Goal: Task Accomplishment & Management: Use online tool/utility

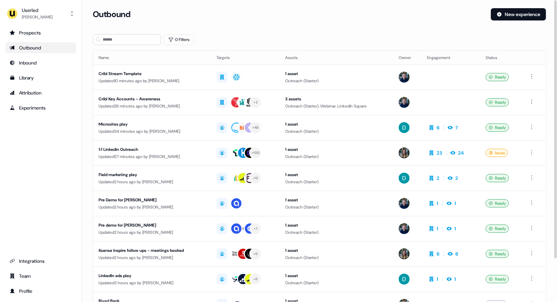
click at [250, 29] on section "Loading... Outbound New experience 0 Filters Name Targets Assets Owner Engageme…" at bounding box center [319, 181] width 475 height 347
click at [149, 152] on div "1:1 Linkedin Outreach" at bounding box center [152, 149] width 107 height 7
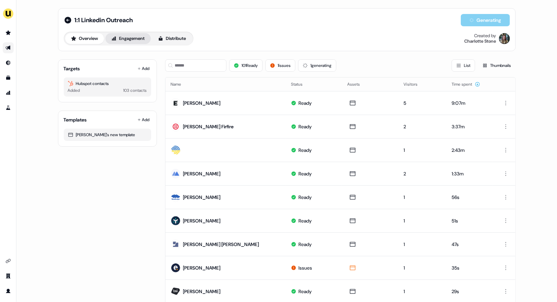
click at [132, 41] on button "Engagement" at bounding box center [127, 38] width 45 height 11
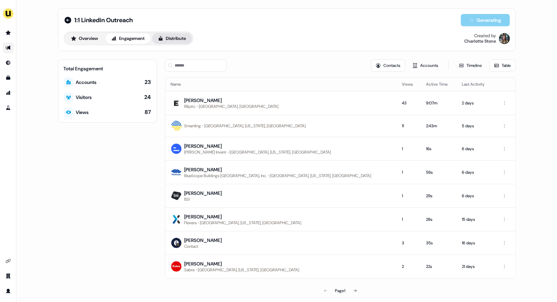
click at [176, 40] on button "Distribute" at bounding box center [172, 38] width 40 height 11
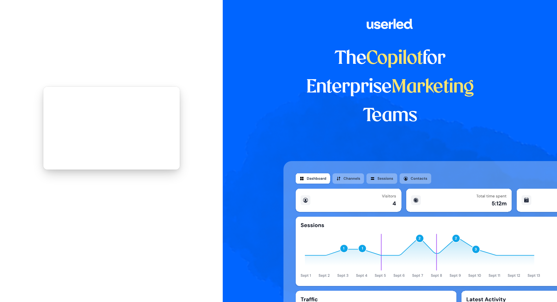
click at [267, 81] on div "The Copilot for Enterprise Marketing Teams" at bounding box center [390, 151] width 334 height 302
